Goal: Task Accomplishment & Management: Manage account settings

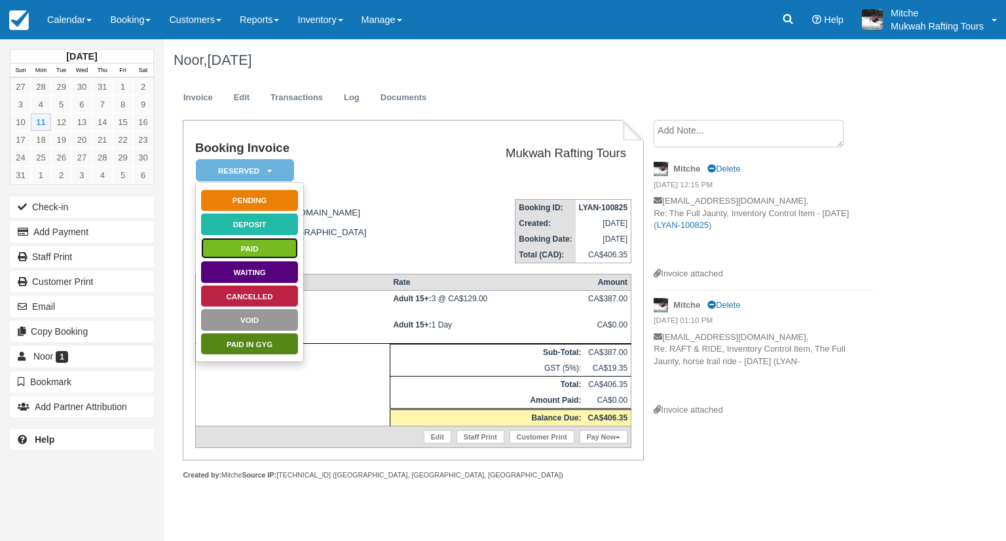
click at [237, 244] on link "Paid" at bounding box center [249, 248] width 98 height 23
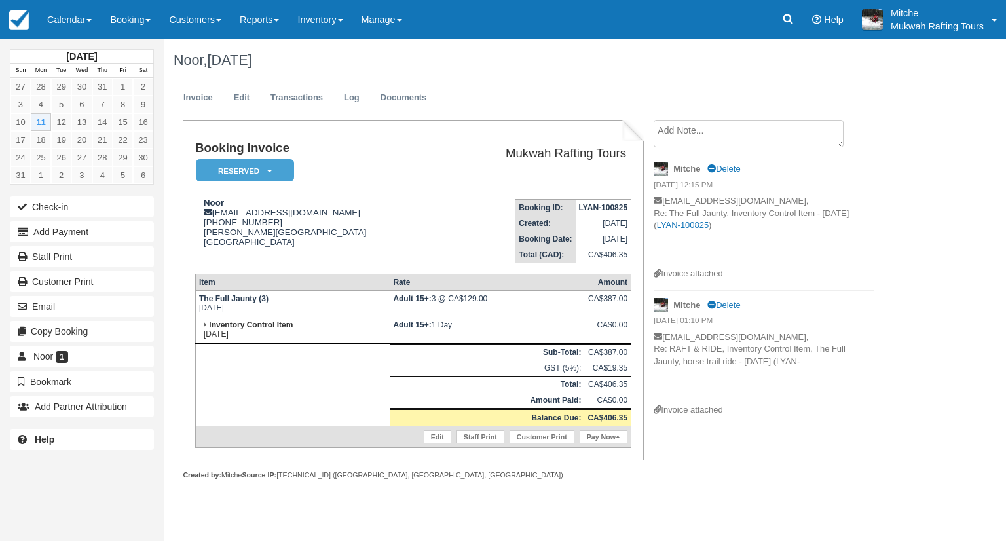
click at [523, 187] on td "Mukwah Rafting Tours" at bounding box center [536, 165] width 189 height 47
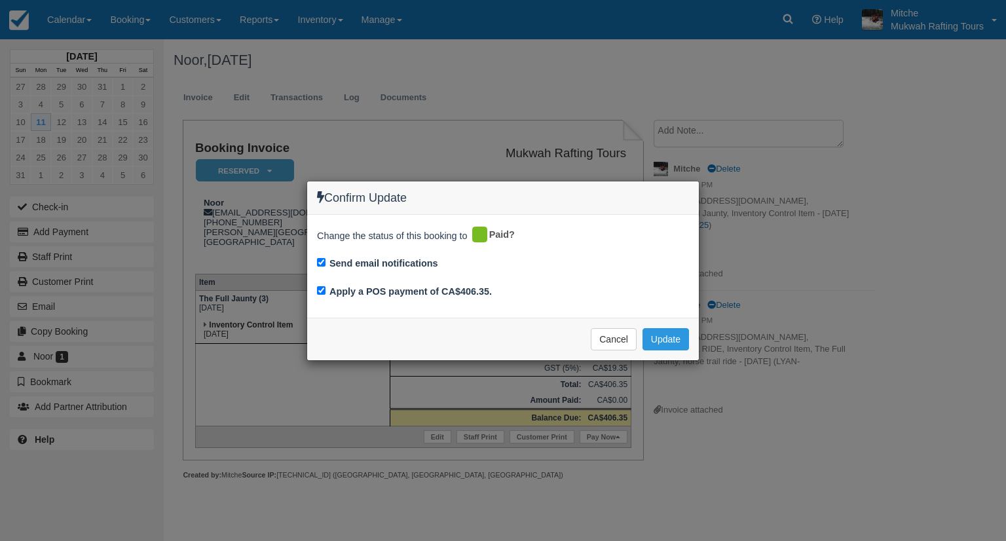
click at [445, 181] on div "Confirm Update Change the status of this booking to Paid? Send email notificati…" at bounding box center [503, 271] width 393 height 181
click at [671, 333] on button "Update" at bounding box center [666, 339] width 47 height 22
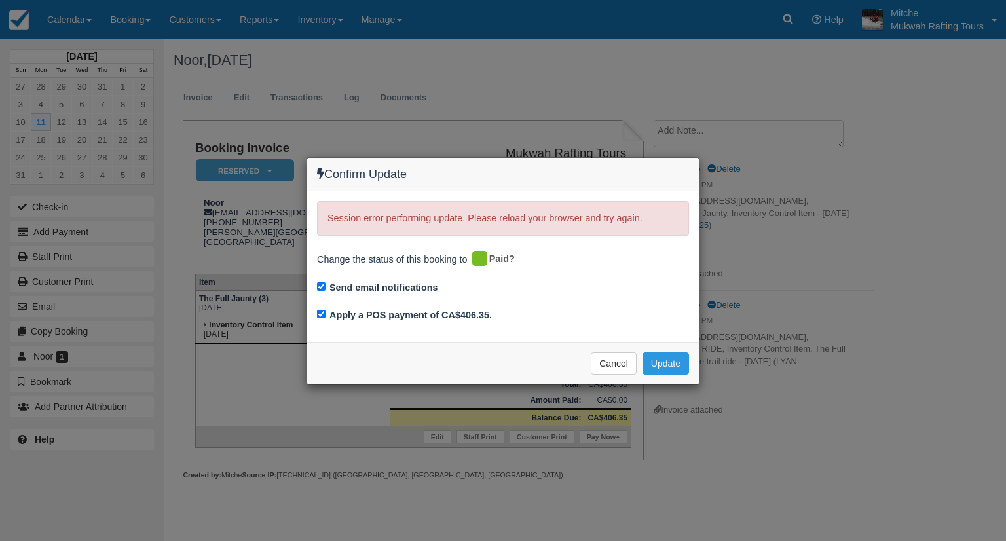
click at [556, 286] on div "Send email notifications" at bounding box center [503, 289] width 372 height 18
click at [626, 362] on button "Cancel" at bounding box center [614, 363] width 46 height 22
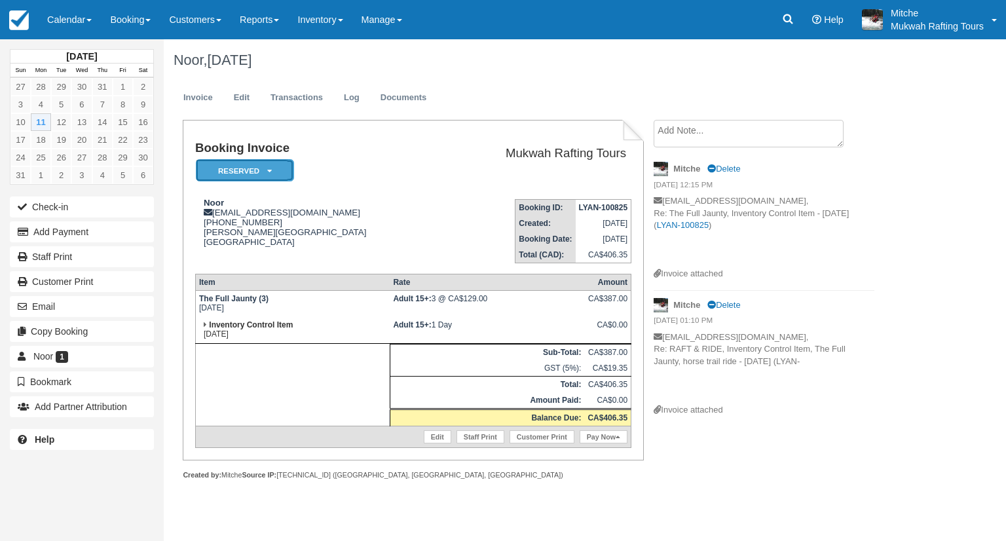
click at [261, 171] on em "Reserved" at bounding box center [245, 170] width 98 height 23
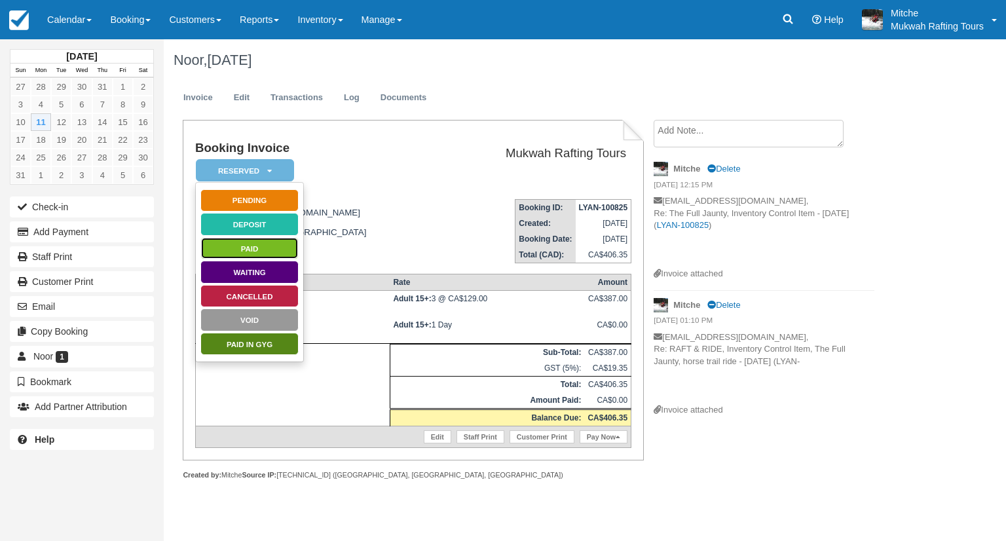
click at [266, 248] on link "Paid" at bounding box center [249, 248] width 98 height 23
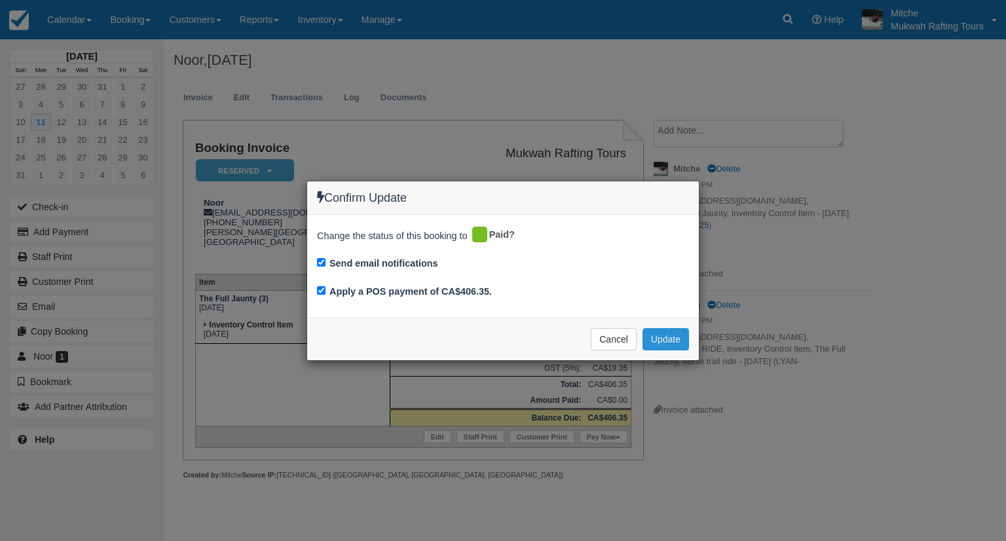
click at [658, 336] on button "Update" at bounding box center [666, 339] width 47 height 22
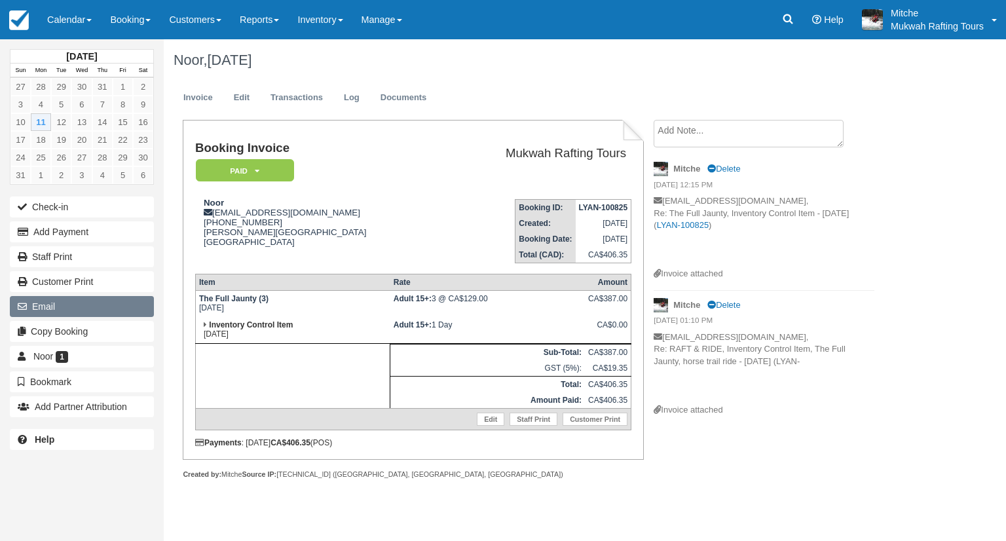
click at [58, 309] on button "Email" at bounding box center [82, 306] width 144 height 21
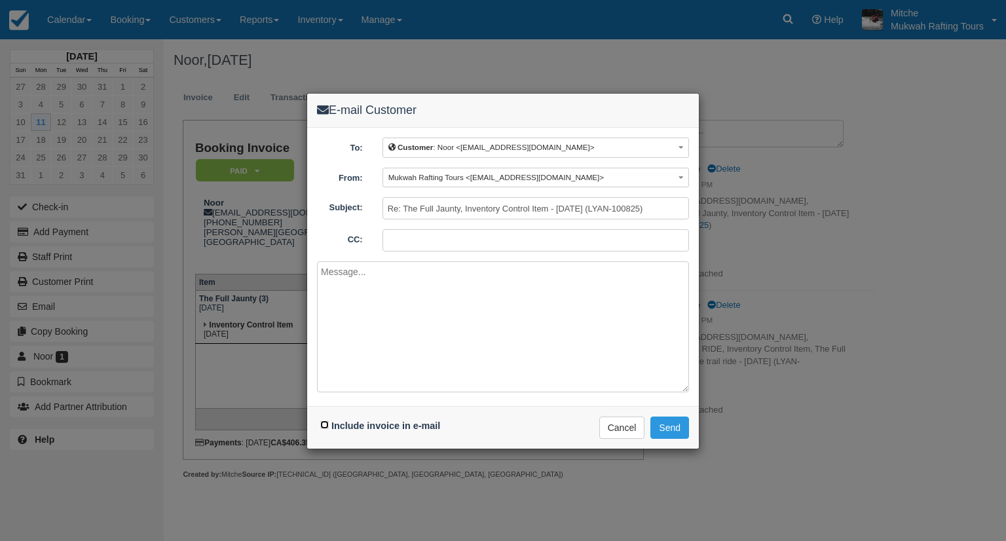
click at [322, 426] on input "Include invoice in e-mail" at bounding box center [324, 425] width 9 height 9
checkbox input "true"
click at [674, 424] on button "Send" at bounding box center [670, 428] width 39 height 22
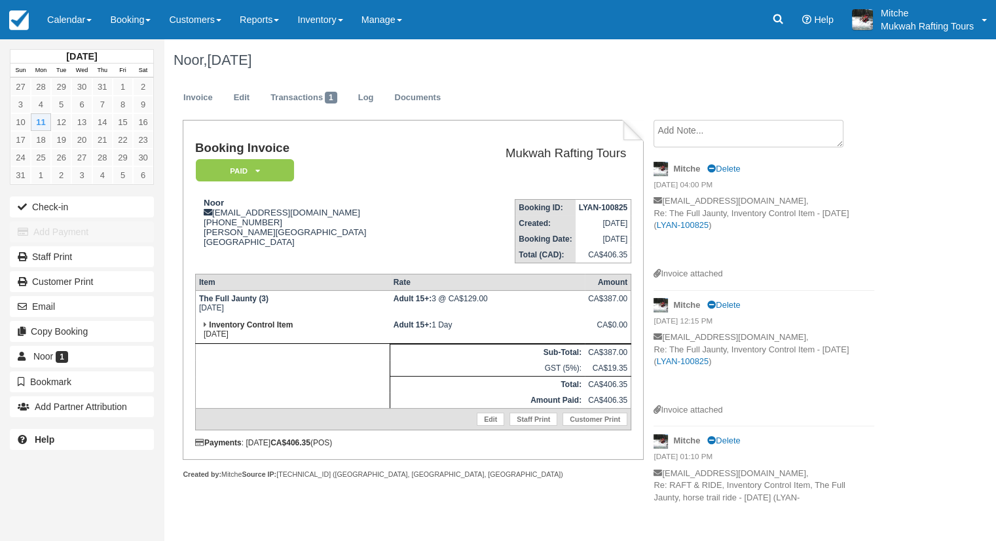
click at [442, 210] on td "Booking ID: LYAN-100825 Created: August 10, 2025 Booking Date: August 11, 2025 …" at bounding box center [536, 226] width 189 height 75
click at [243, 94] on link "Edit" at bounding box center [241, 98] width 35 height 26
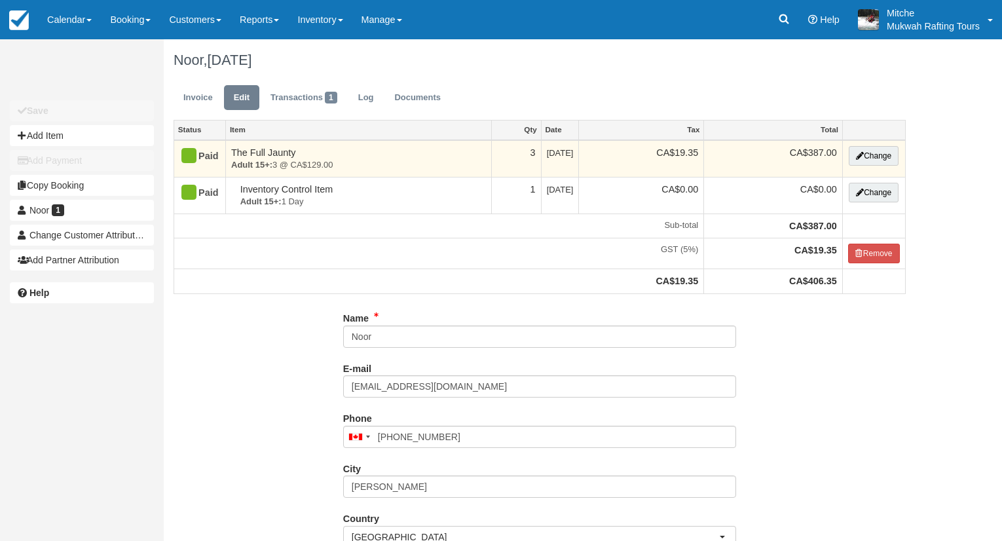
type input "[PHONE_NUMBER]"
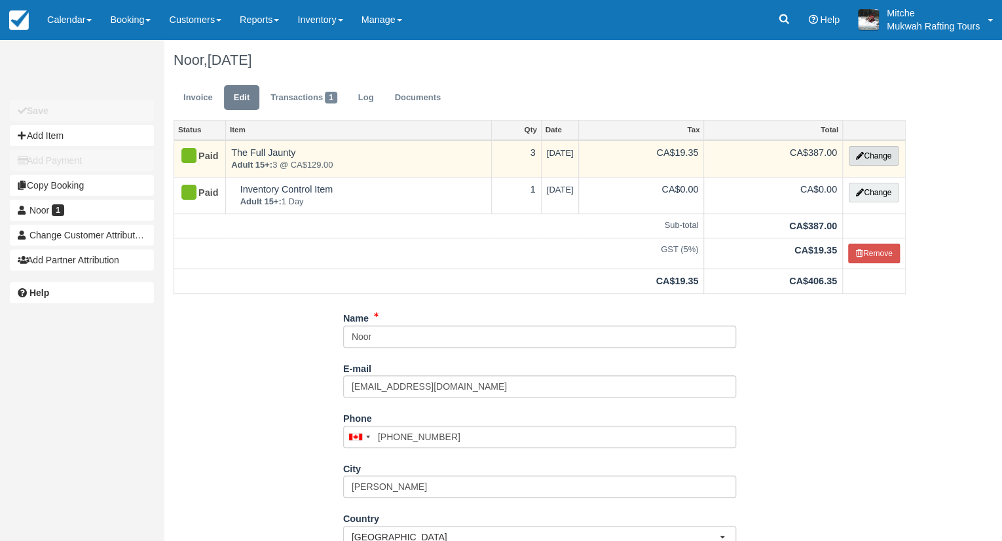
click at [867, 155] on button "Change" at bounding box center [874, 156] width 50 height 20
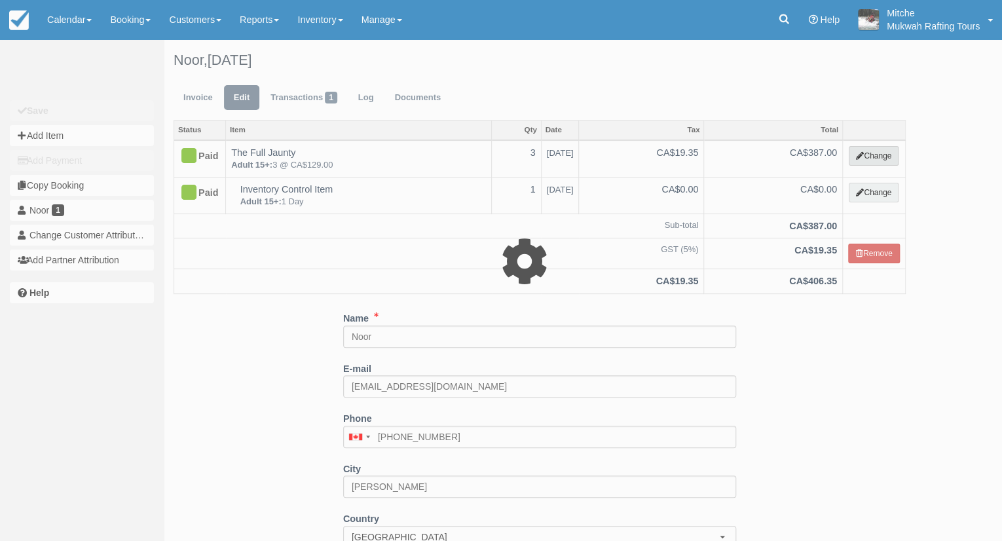
select select "2"
type input "387.00"
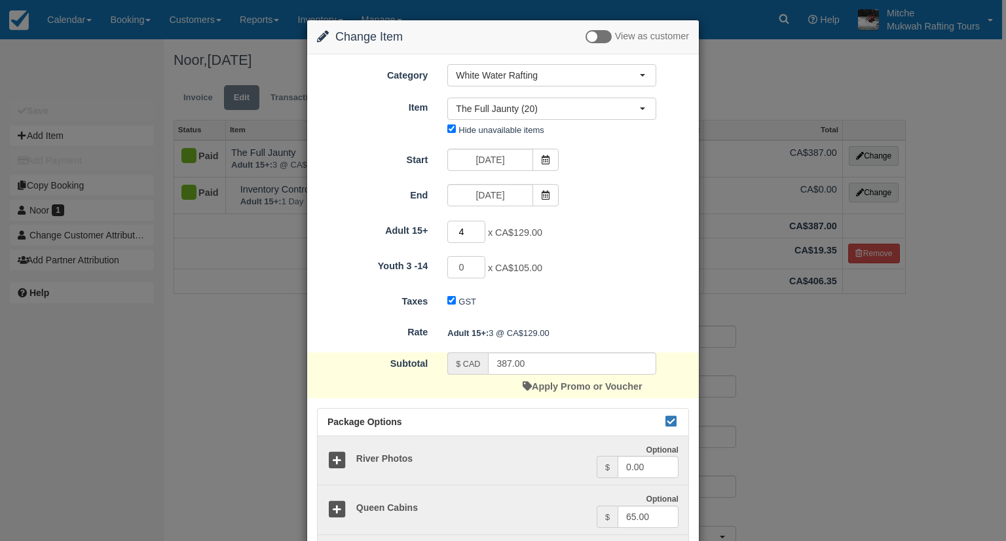
click at [476, 230] on input "4" at bounding box center [466, 232] width 38 height 22
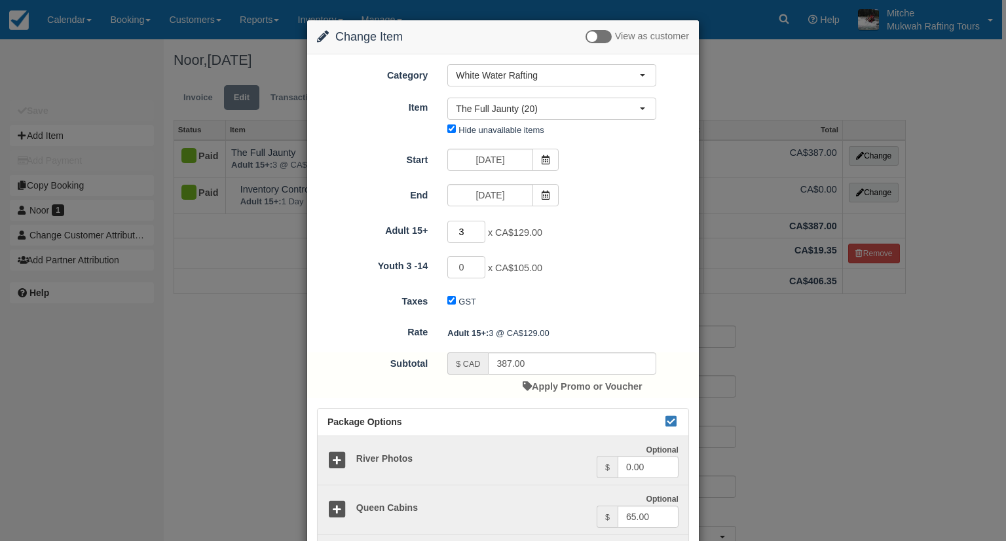
click at [478, 233] on input "3" at bounding box center [466, 232] width 38 height 22
type input "2"
click at [478, 233] on input "2" at bounding box center [466, 232] width 38 height 22
type input "258.00"
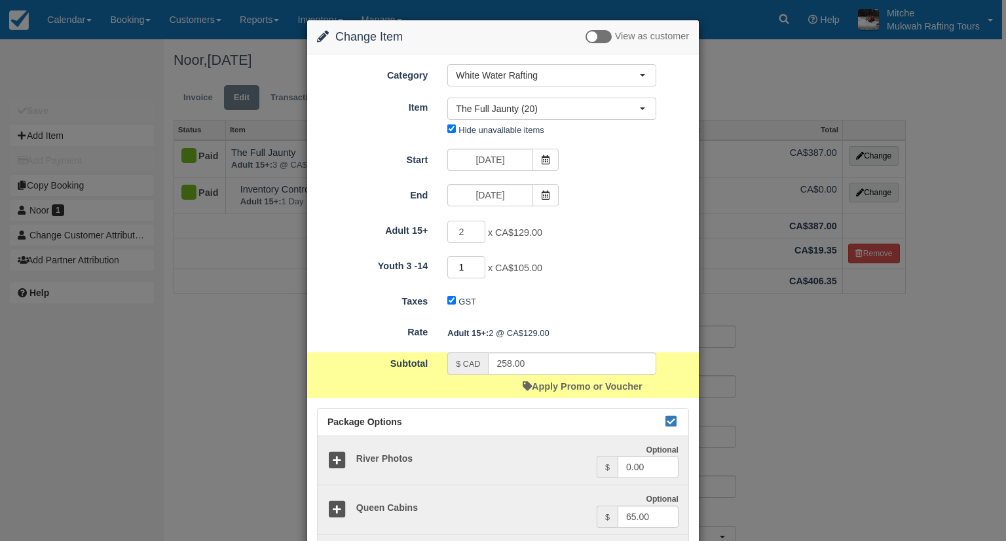
type input "1"
click at [478, 261] on input "1" at bounding box center [466, 267] width 38 height 22
drag, startPoint x: 573, startPoint y: 259, endPoint x: 595, endPoint y: 252, distance: 23.4
click at [573, 259] on div "1 x CA$105.00 Maximum of 28" at bounding box center [552, 269] width 229 height 26
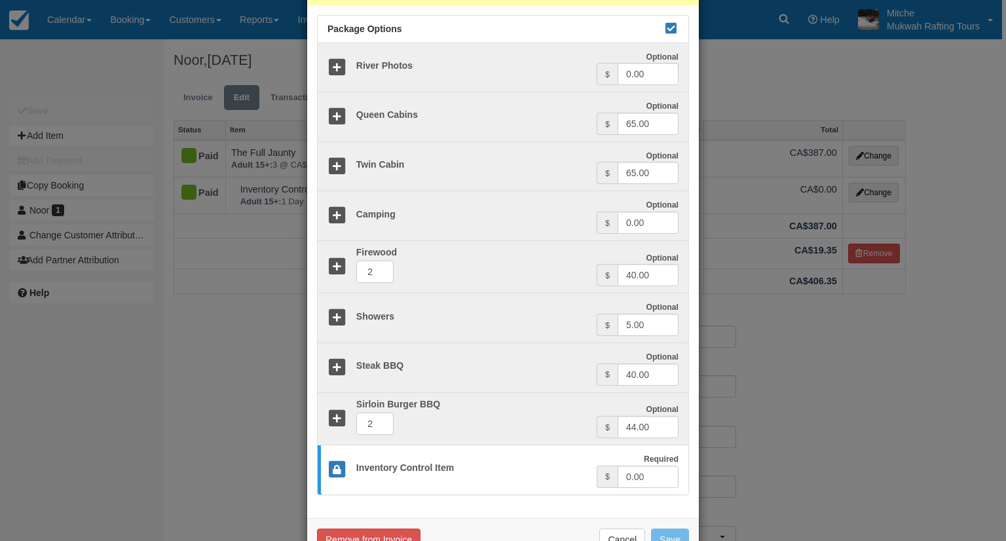
type input "363.00"
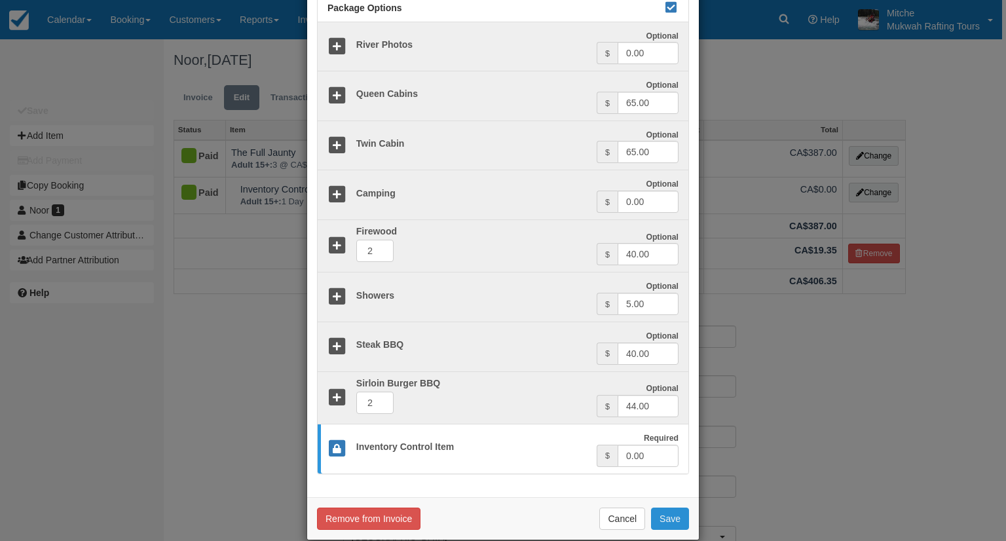
click at [671, 530] on button "Save" at bounding box center [670, 519] width 38 height 22
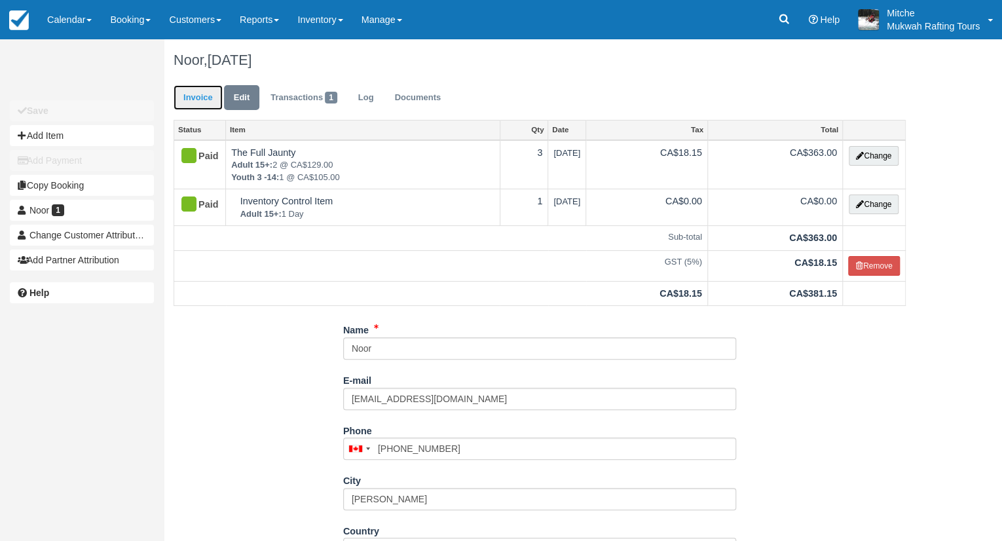
click at [200, 107] on link "Invoice" at bounding box center [198, 98] width 49 height 26
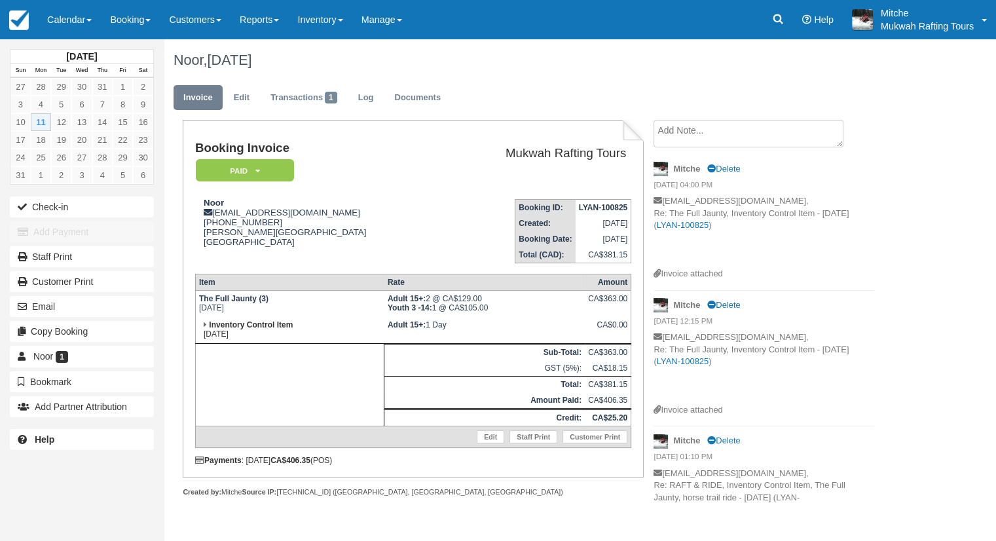
click at [760, 1] on body "Menu Calendar Customer Inventory Month Week Day Booking Daily Manifest Daily Li…" at bounding box center [498, 270] width 996 height 541
